Goal: Task Accomplishment & Management: Manage account settings

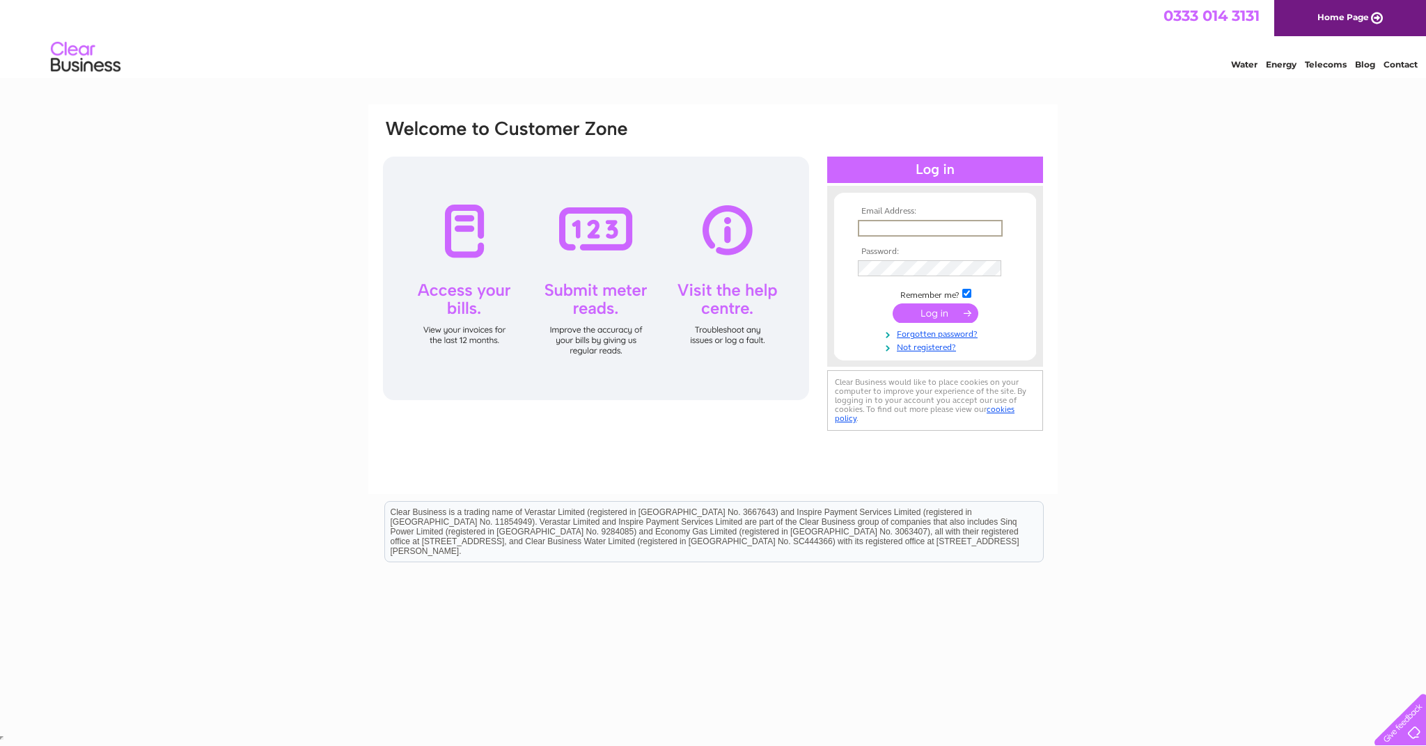
type input "R"
type input "[EMAIL_ADDRESS][DOMAIN_NAME]"
click at [935, 312] on input "submit" at bounding box center [936, 313] width 86 height 19
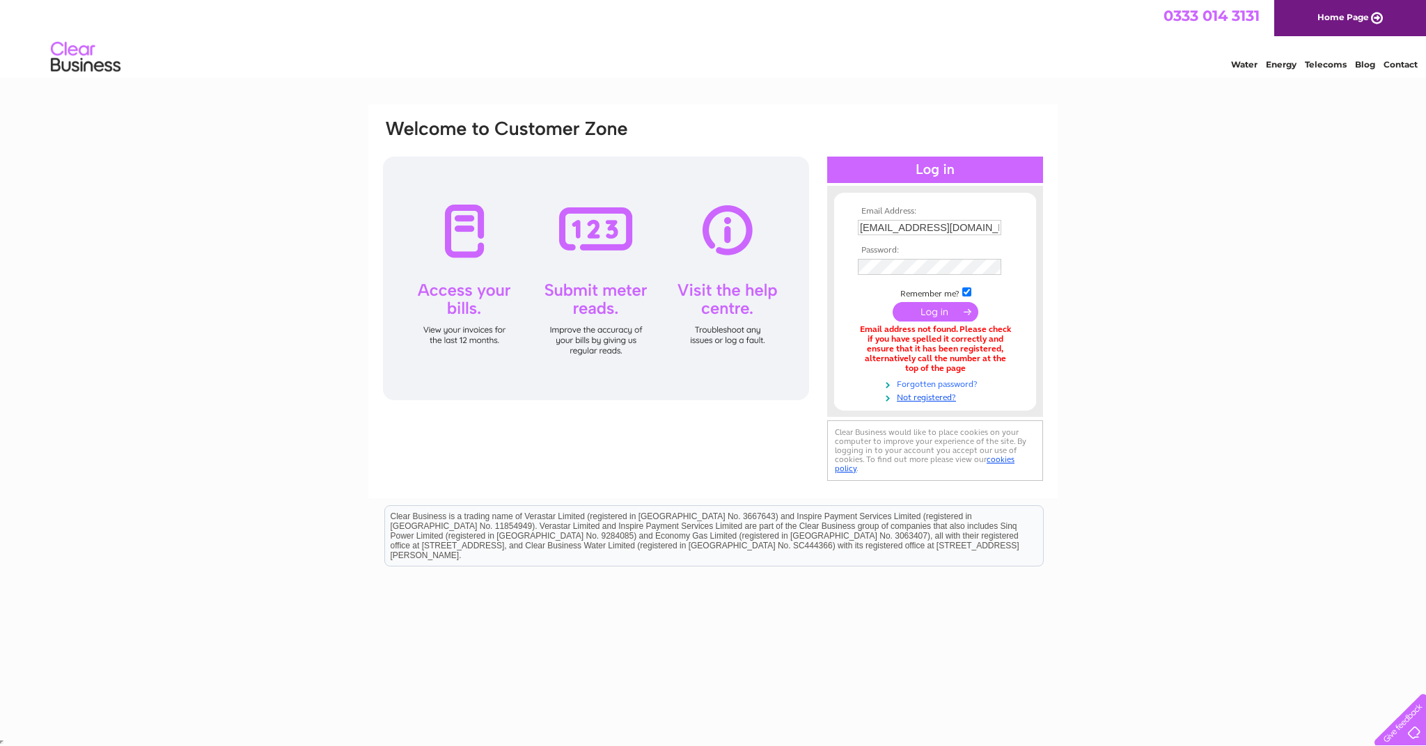
click at [941, 379] on link "Forgotten password?" at bounding box center [937, 383] width 158 height 13
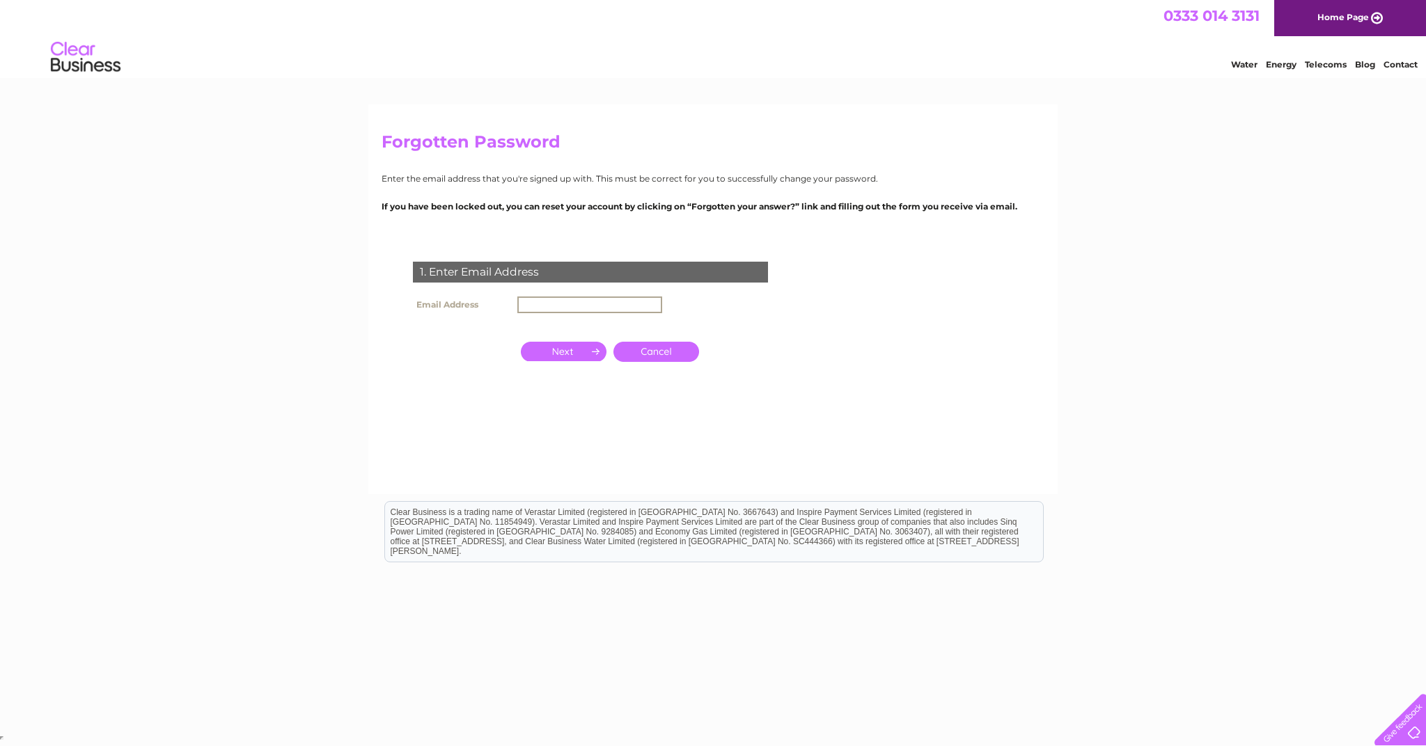
click at [622, 305] on input "text" at bounding box center [589, 305] width 145 height 17
click at [591, 350] on input "button" at bounding box center [564, 349] width 86 height 19
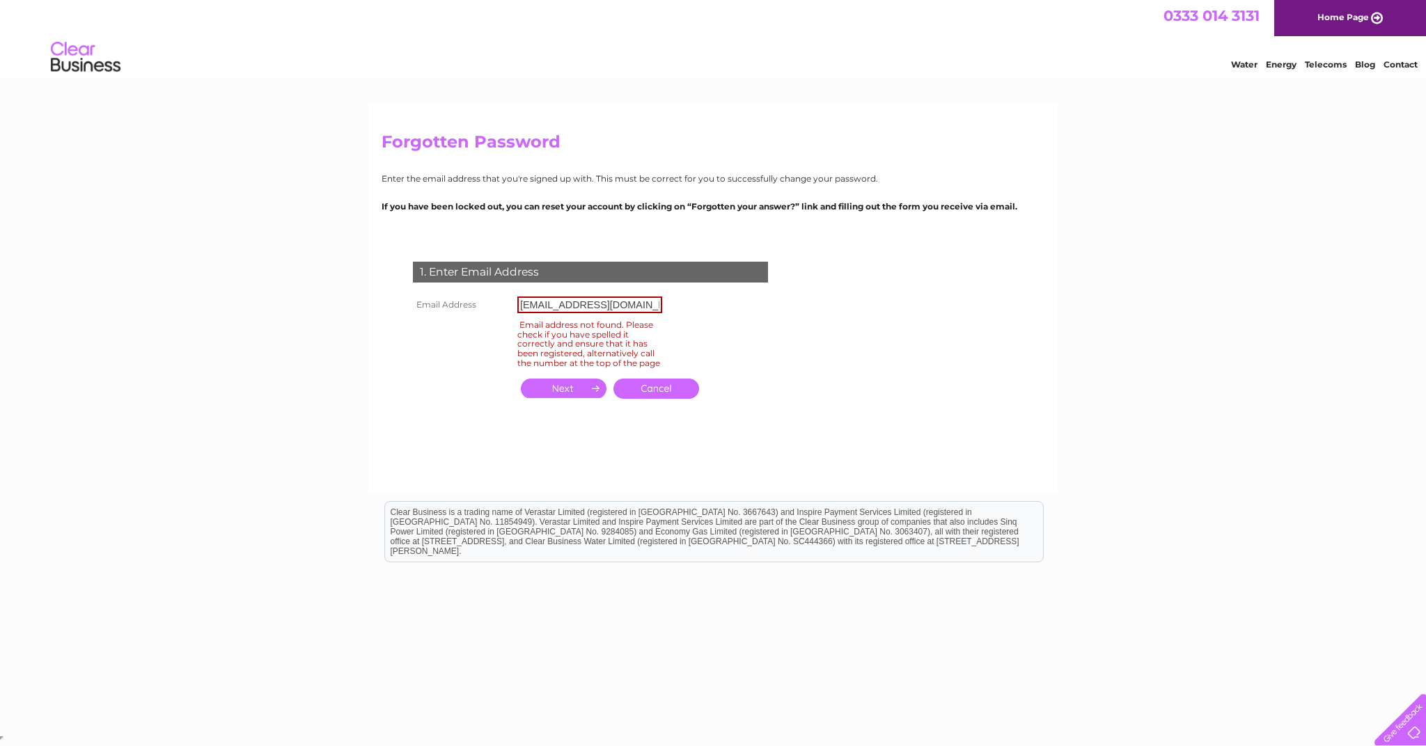
click at [574, 394] on input "button" at bounding box center [564, 388] width 86 height 19
drag, startPoint x: 618, startPoint y: 304, endPoint x: 515, endPoint y: 300, distance: 103.1
click at [515, 300] on td "[EMAIL_ADDRESS][DOMAIN_NAME]" at bounding box center [590, 305] width 152 height 24
type input "gs.co.uk"
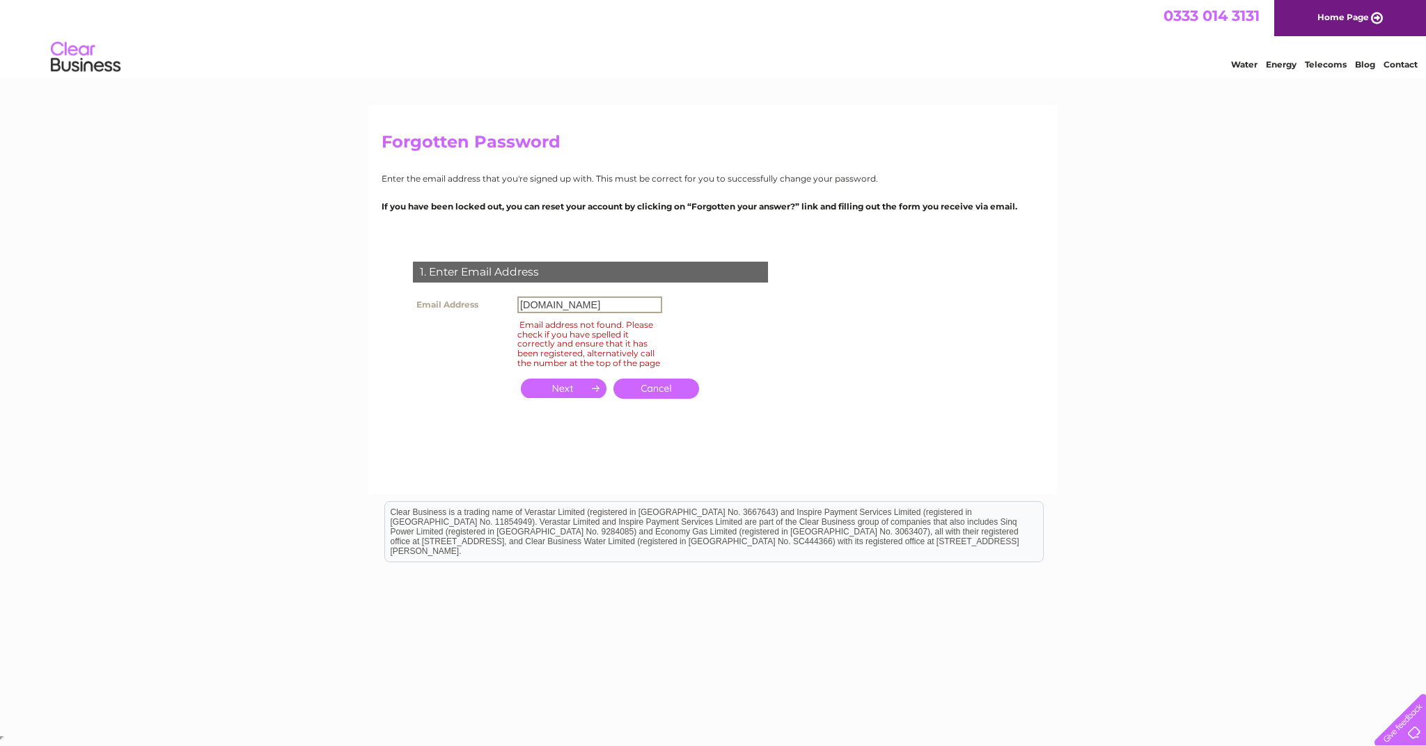
drag, startPoint x: 545, startPoint y: 304, endPoint x: 510, endPoint y: 304, distance: 35.5
click at [510, 304] on tr "Email Address gs.co.uk" at bounding box center [537, 305] width 256 height 24
